Goal: Task Accomplishment & Management: Use online tool/utility

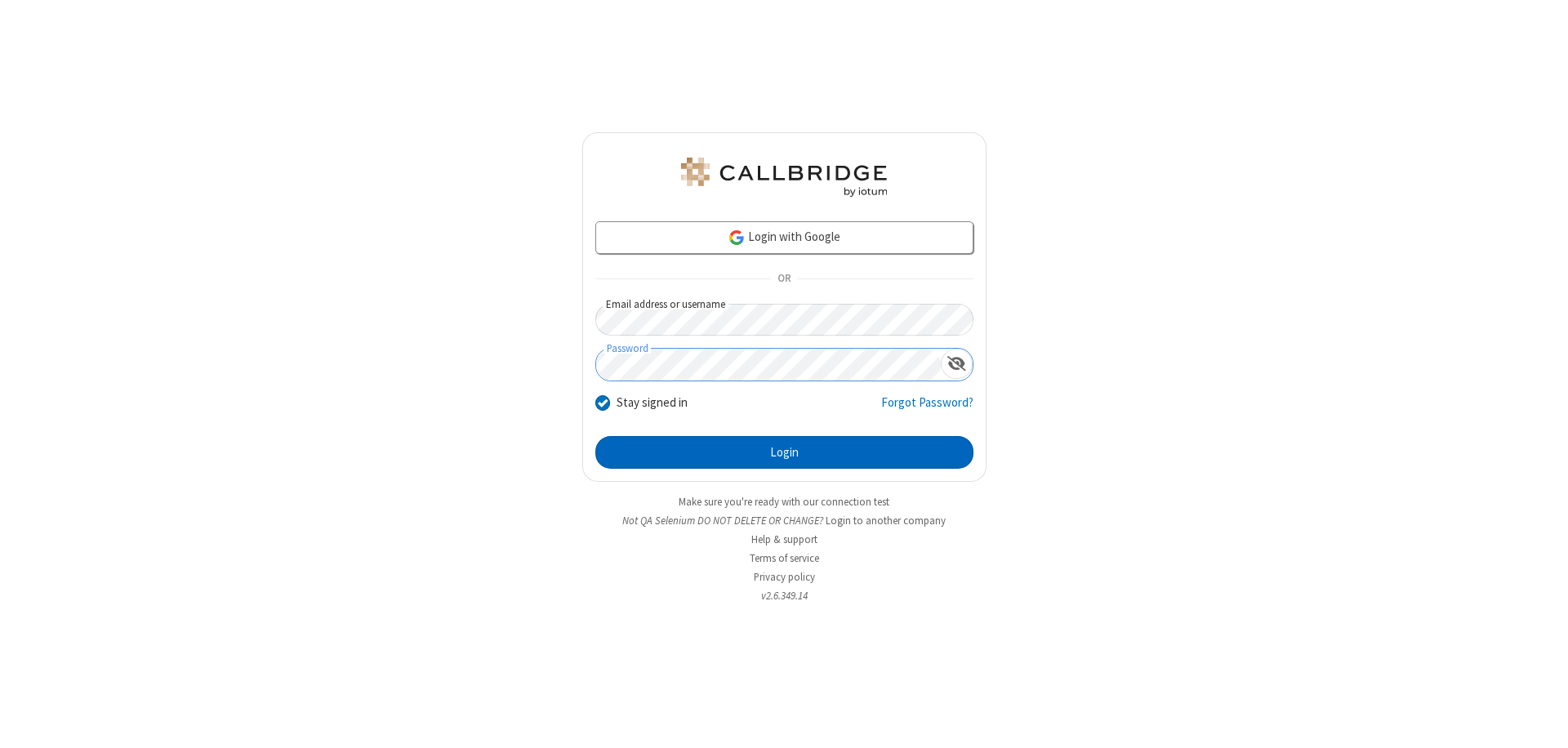
click at [784, 452] on button "Login" at bounding box center [784, 452] width 378 height 33
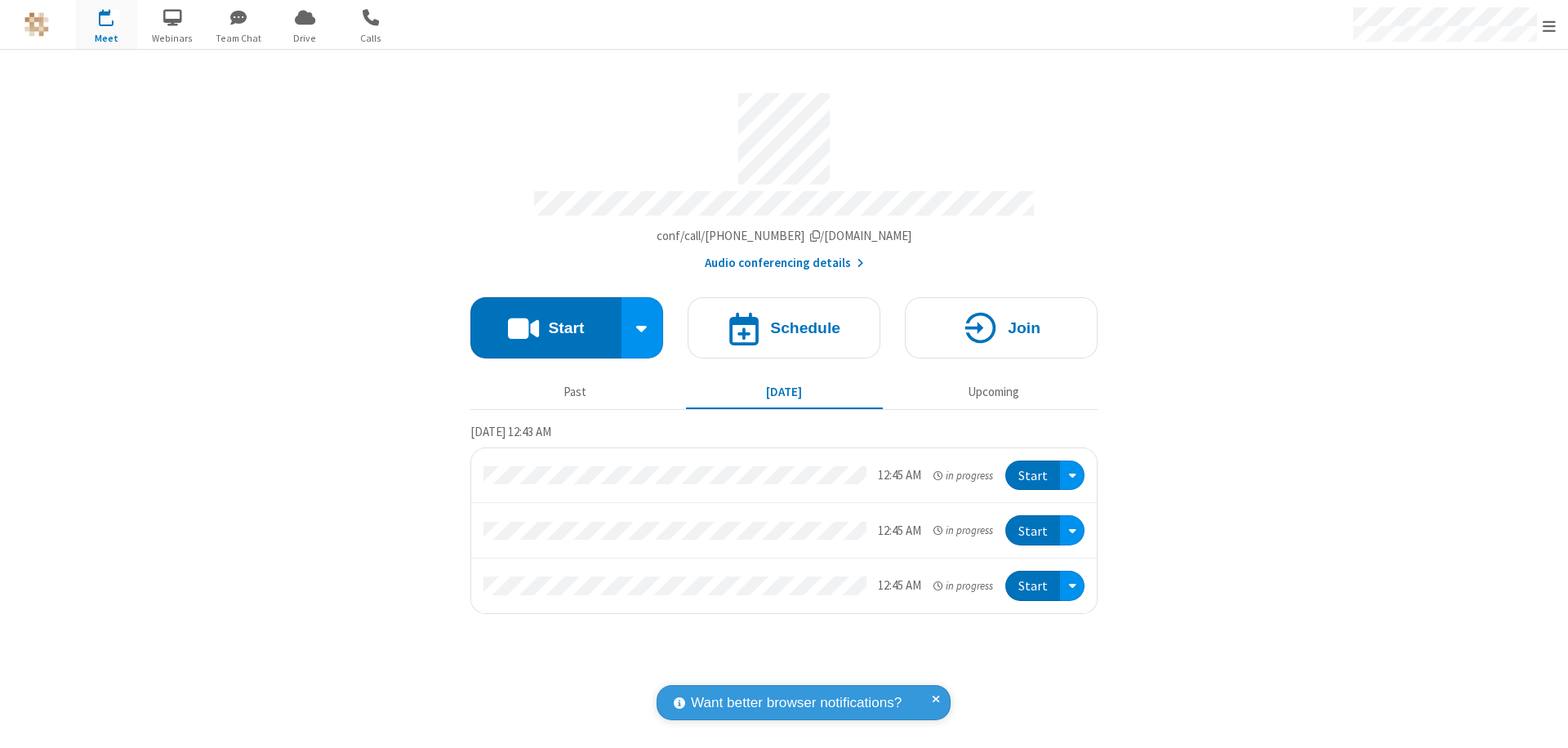
click at [546, 320] on button "Start" at bounding box center [546, 328] width 151 height 62
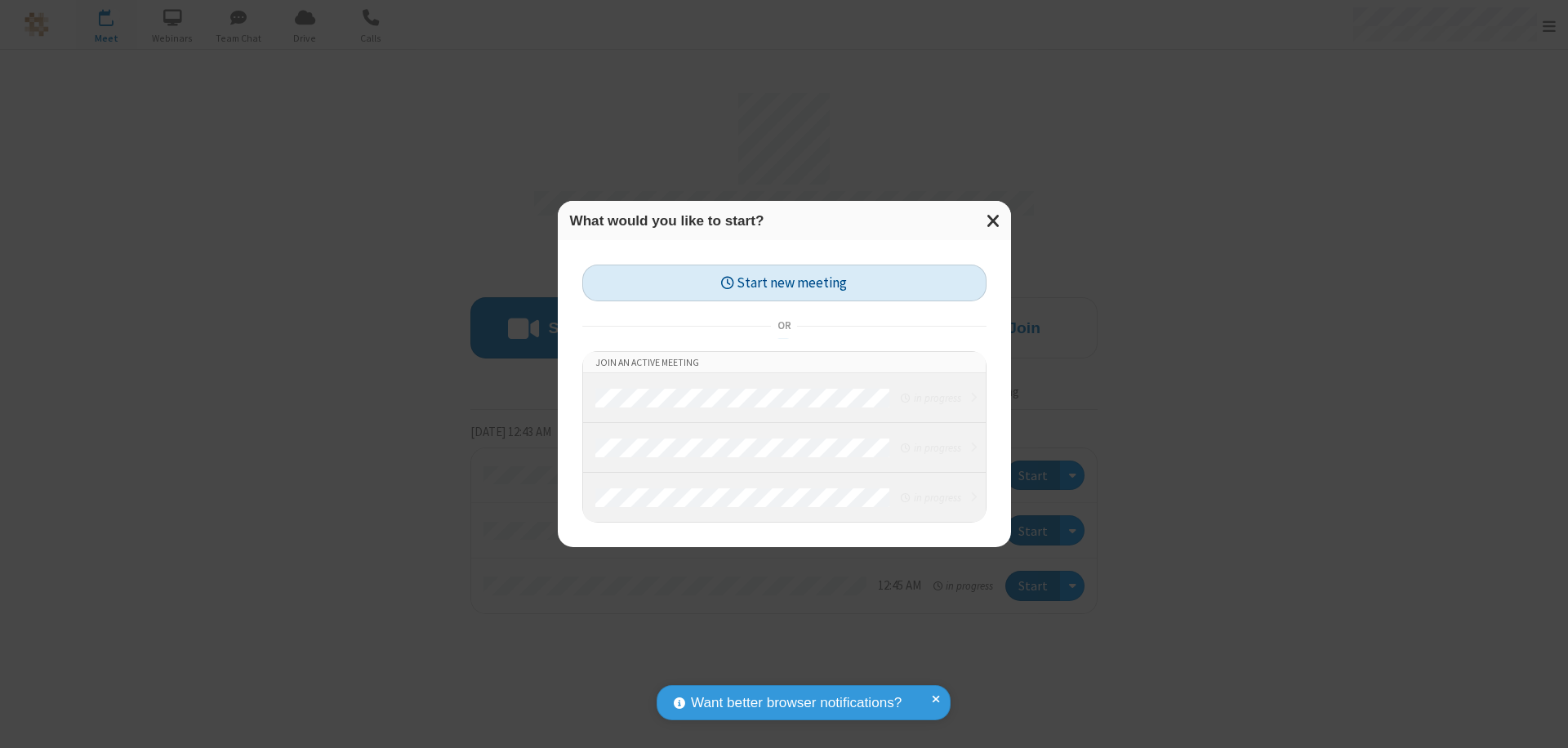
click at [784, 282] on button "Start new meeting" at bounding box center [784, 282] width 405 height 36
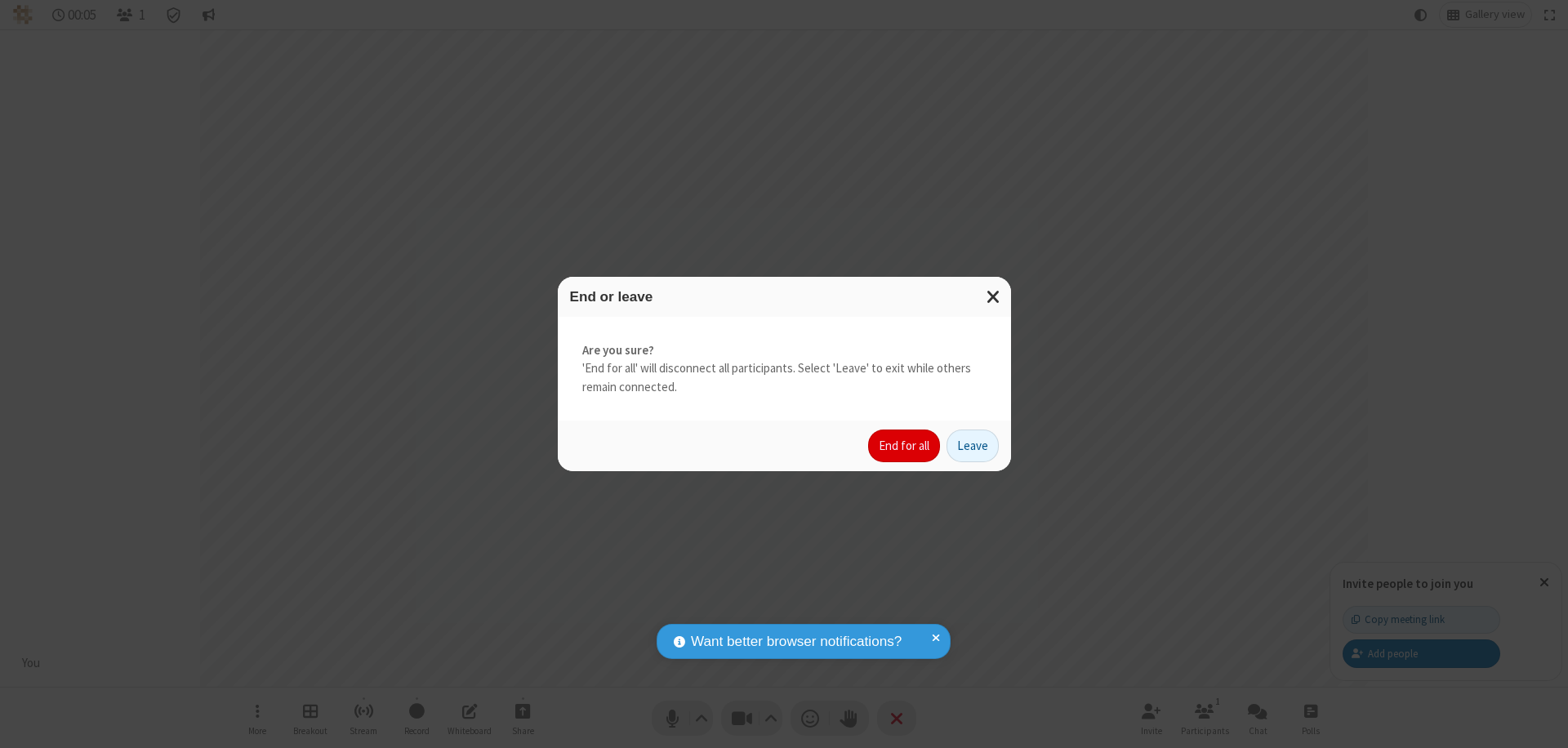
click at [905, 445] on button "End for all" at bounding box center [904, 445] width 72 height 33
